Goal: Task Accomplishment & Management: Complete application form

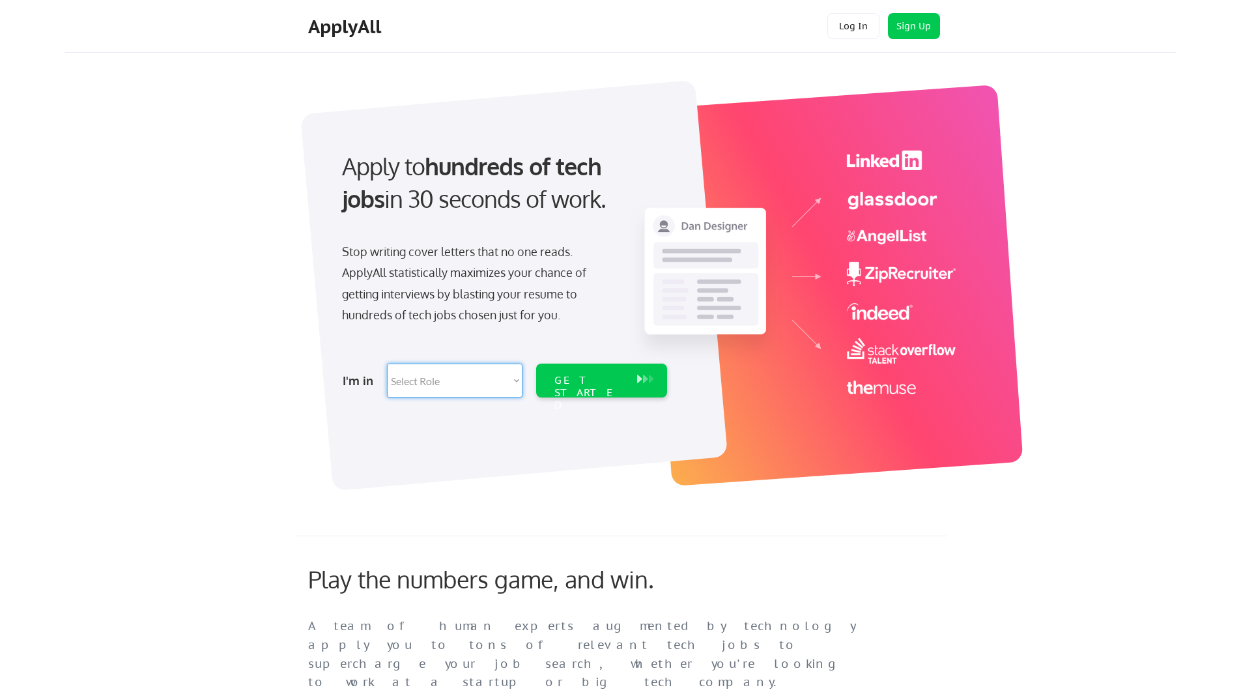
click at [434, 376] on select "Select Role Software Engineering Product Management Customer Success Sales UI/U…" at bounding box center [454, 380] width 135 height 34
select select ""engineering""
click at [387, 363] on select "Select Role Software Engineering Product Management Customer Success Sales UI/U…" at bounding box center [454, 380] width 135 height 34
select select ""engineering""
click at [574, 378] on div "GET STARTED" at bounding box center [589, 393] width 70 height 38
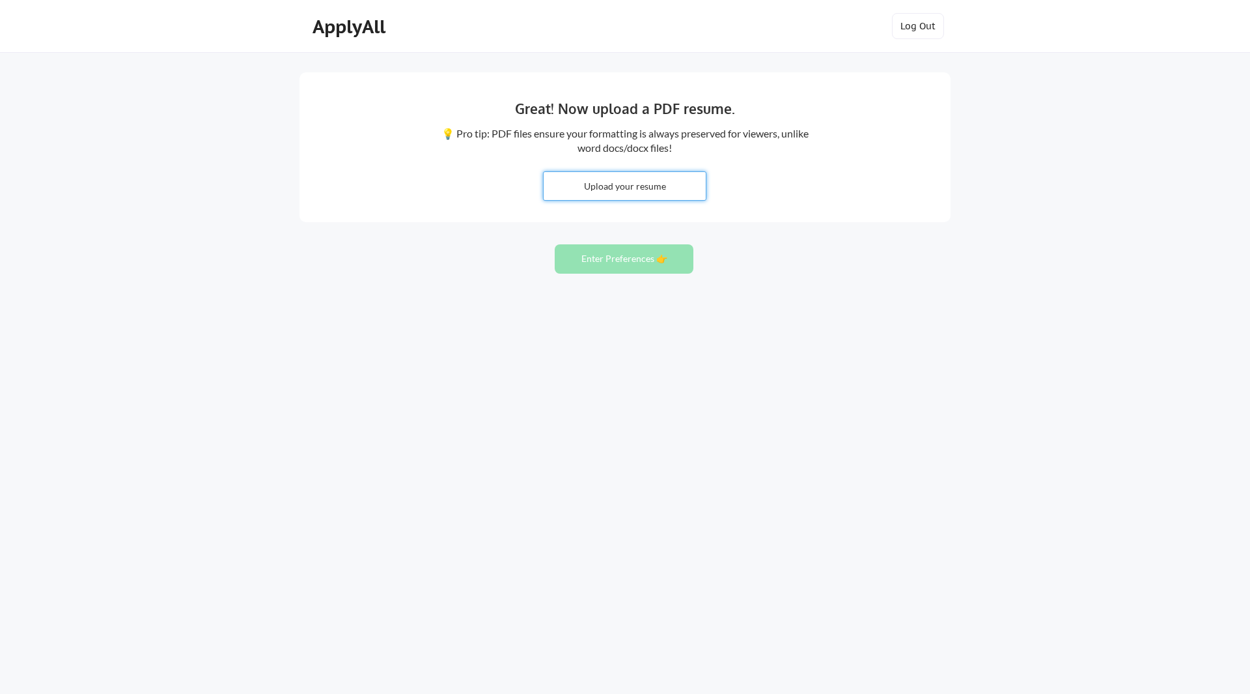
click at [582, 176] on input "file" at bounding box center [625, 186] width 162 height 28
type input "C:\fakepath\Ramababu_Resume.docx"
click at [595, 264] on button "Enter Preferences 👉" at bounding box center [624, 258] width 139 height 29
click at [348, 18] on div "ApplyAll" at bounding box center [351, 27] width 77 height 22
click at [929, 25] on button "Log Out" at bounding box center [918, 26] width 52 height 26
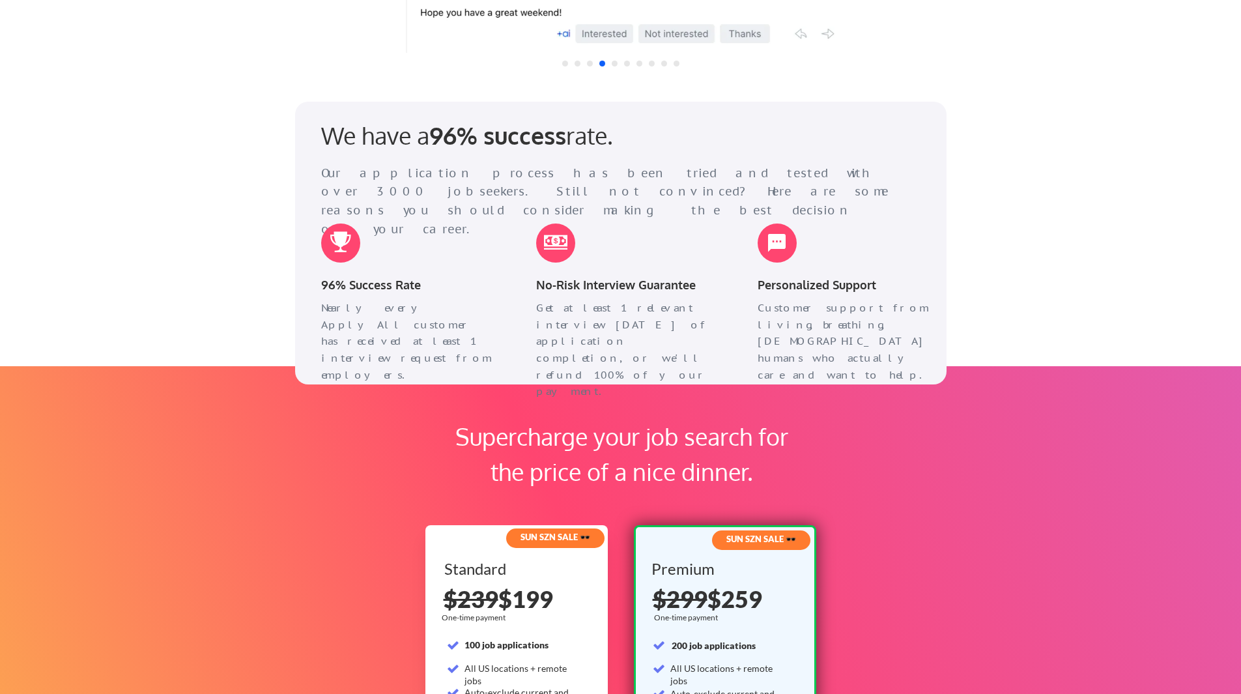
scroll to position [1545, 0]
